Goal: Information Seeking & Learning: Learn about a topic

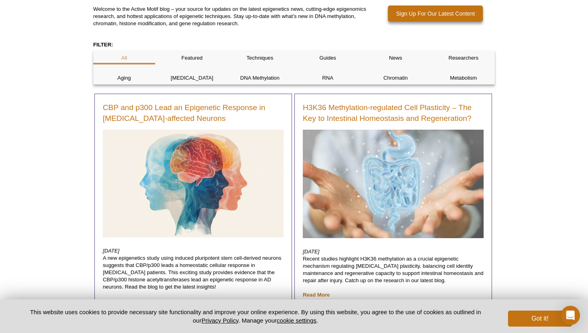
scroll to position [118, 0]
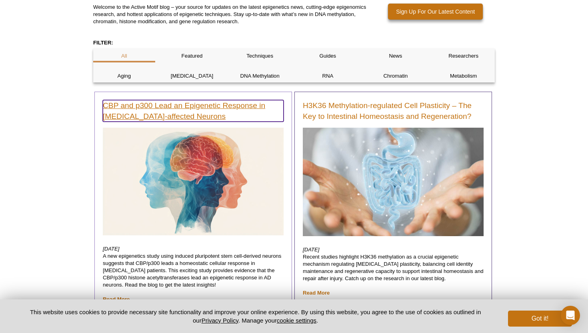
click at [176, 109] on link "CBP and p300 Lead an Epigenetic Response in [MEDICAL_DATA]-affected Neurons" at bounding box center [193, 111] width 181 height 22
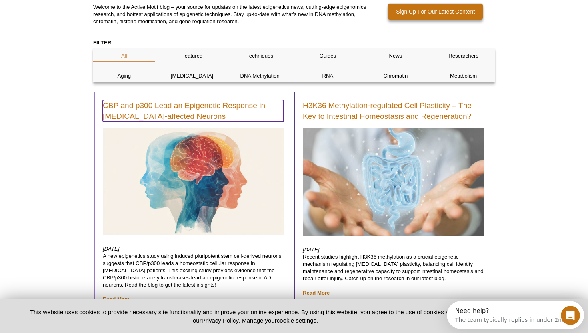
scroll to position [0, 0]
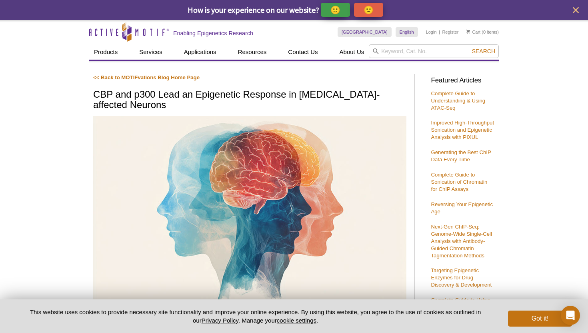
drag, startPoint x: 92, startPoint y: 90, endPoint x: 192, endPoint y: 108, distance: 101.7
copy h1 "CBP and p300 Lead an Epigenetic Response in [MEDICAL_DATA]-affected Neurons"
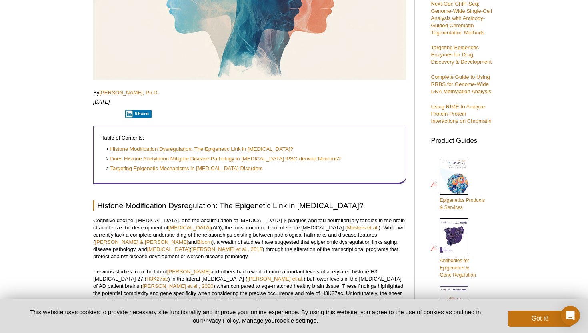
scroll to position [316, 0]
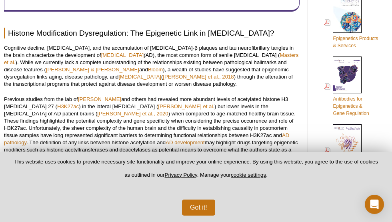
scroll to position [385, 0]
click at [193, 203] on button "Got it!" at bounding box center [198, 207] width 33 height 16
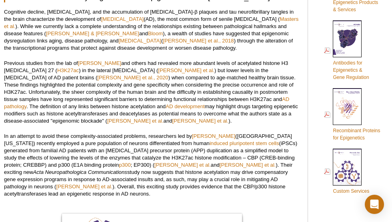
scroll to position [423, 0]
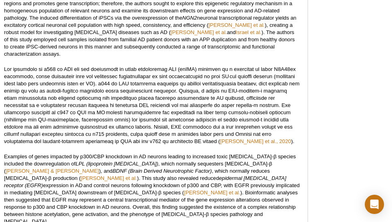
scroll to position [610, 0]
